Goal: Check status: Check status

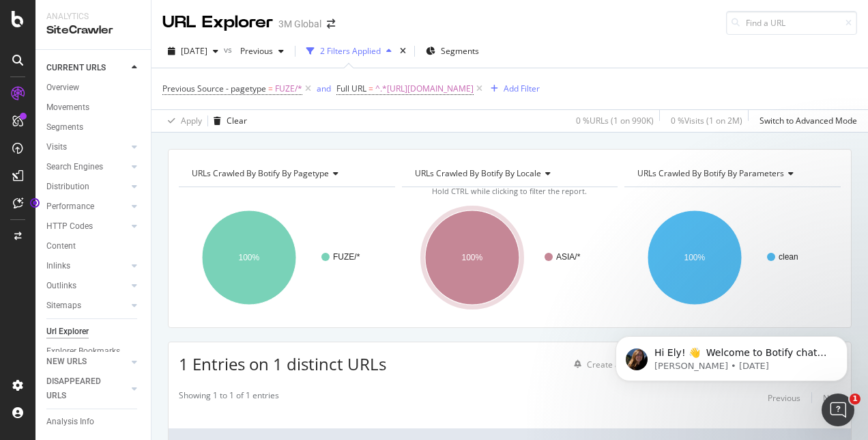
scroll to position [153, 0]
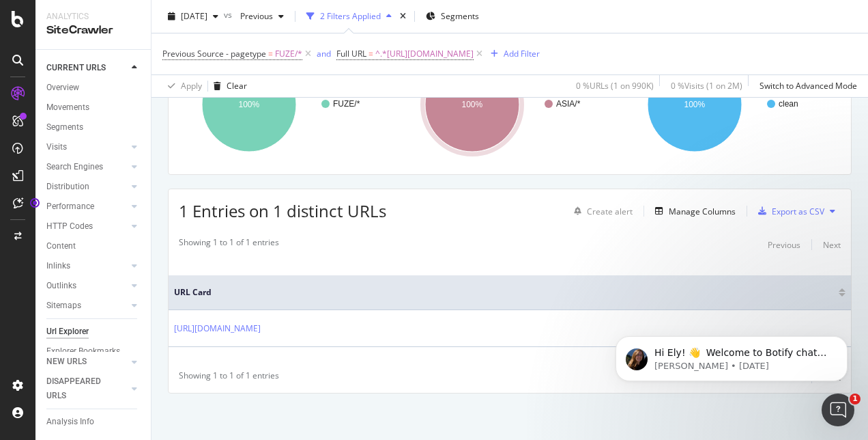
click at [433, 223] on div "1 Entries on 1 distinct URLs Create alert Manage Columns Export as CSV Showing …" at bounding box center [510, 290] width 684 height 205
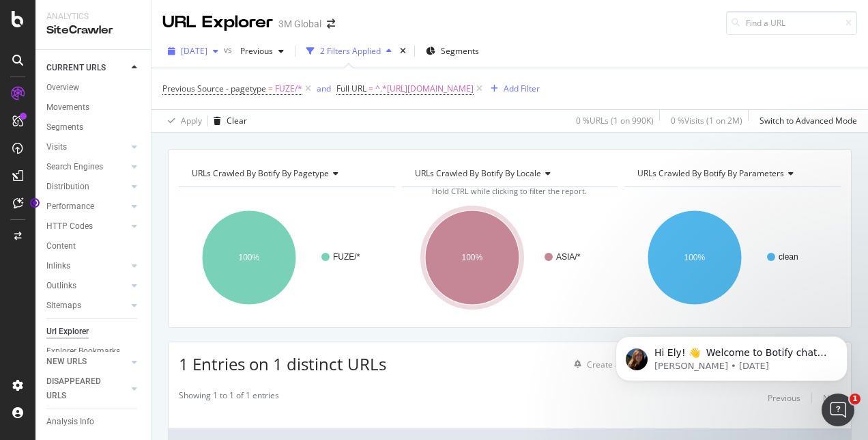
click at [218, 53] on icon "button" at bounding box center [215, 51] width 5 height 8
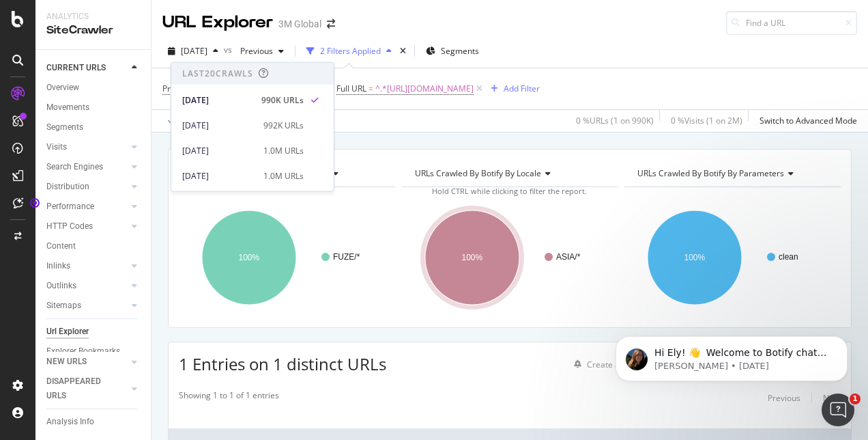
click at [386, 126] on div "Apply Clear 0 % URLs ( 1 on 990K ) 0 % Visits ( 1 on 2M ) Switch to Advanced Mo…" at bounding box center [510, 120] width 717 height 23
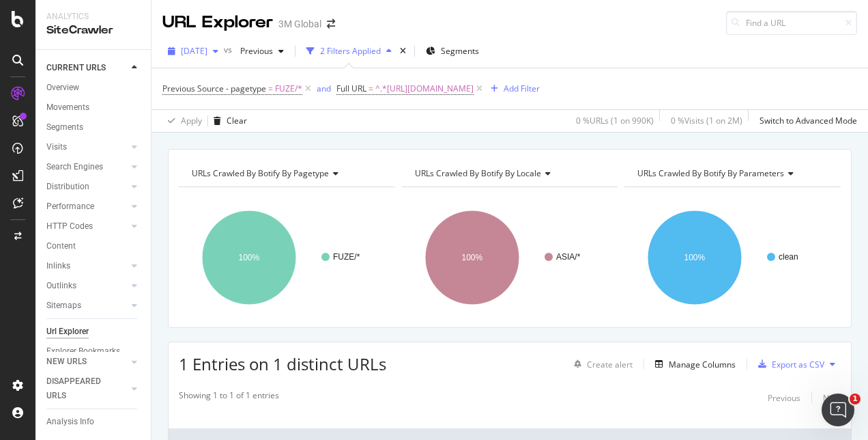
click at [218, 51] on icon "button" at bounding box center [215, 51] width 5 height 8
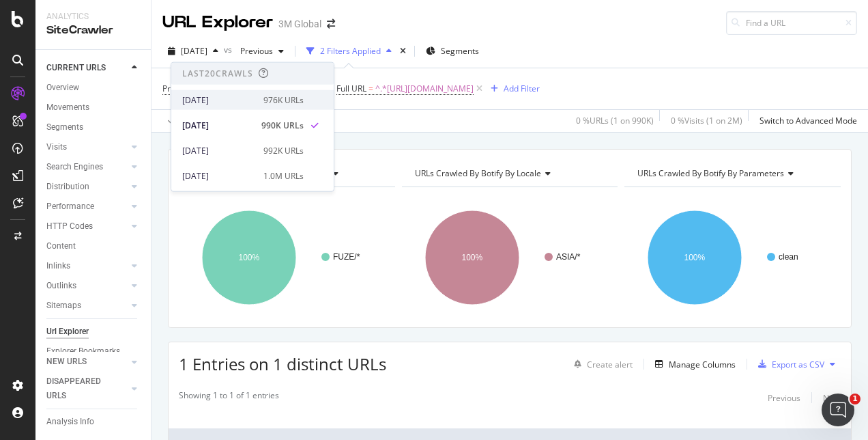
click at [244, 100] on div "[DATE]" at bounding box center [218, 100] width 73 height 12
